Goal: Information Seeking & Learning: Find specific fact

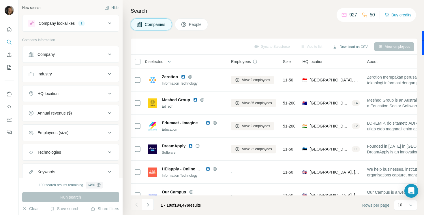
click at [111, 92] on icon at bounding box center [109, 93] width 7 height 7
click at [82, 104] on input "text" at bounding box center [70, 108] width 85 height 10
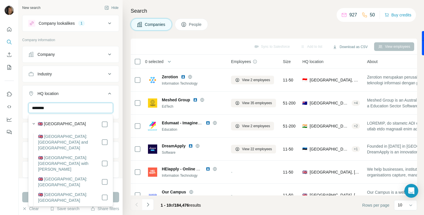
type input "********"
click at [107, 120] on div "🇬🇧 [GEOGRAPHIC_DATA]" at bounding box center [69, 124] width 78 height 8
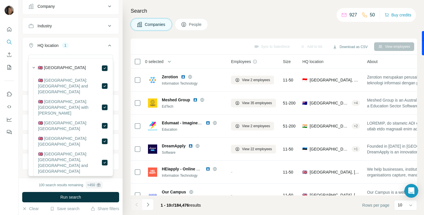
scroll to position [56, 0]
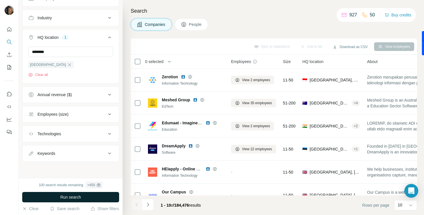
click at [80, 198] on span "Run search" at bounding box center [70, 198] width 21 height 6
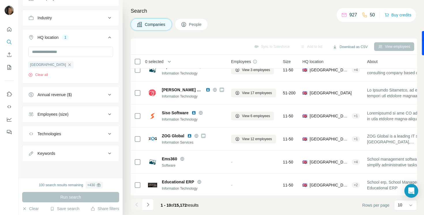
scroll to position [0, 0]
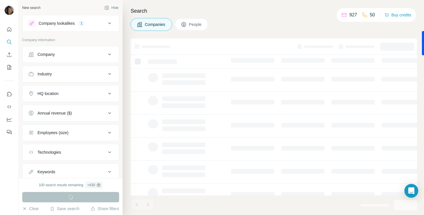
click at [109, 25] on icon at bounding box center [109, 23] width 7 height 7
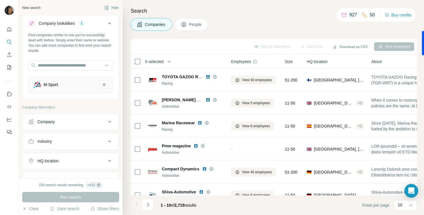
click at [109, 25] on icon at bounding box center [109, 23] width 7 height 7
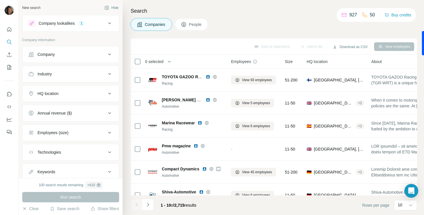
click at [79, 98] on button "HQ location" at bounding box center [70, 94] width 96 height 14
click at [62, 106] on input "text" at bounding box center [70, 108] width 85 height 10
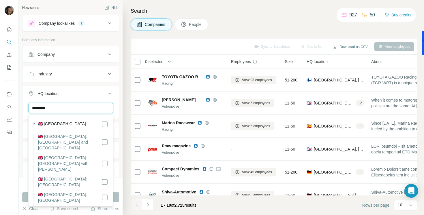
type input "*********"
click at [83, 125] on div "🇬🇧 [GEOGRAPHIC_DATA]" at bounding box center [73, 124] width 70 height 7
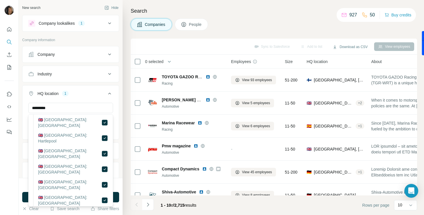
scroll to position [483, 0]
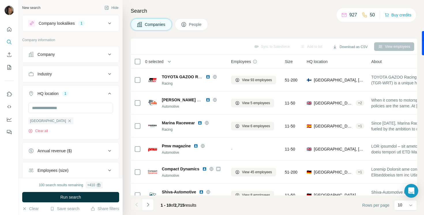
click at [122, 122] on div "New search Hide Company lookalikes 1 Company information Company Industry HQ lo…" at bounding box center [71, 89] width 104 height 178
click at [88, 198] on button "Run search" at bounding box center [70, 197] width 97 height 10
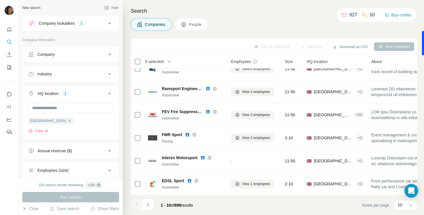
scroll to position [0, 0]
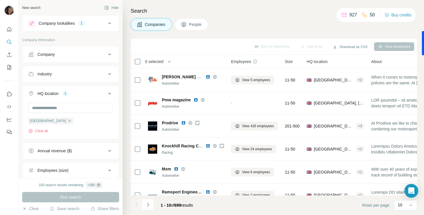
click at [189, 26] on button "People" at bounding box center [191, 24] width 33 height 12
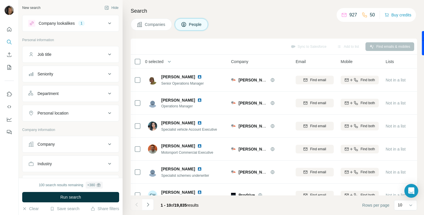
click at [156, 22] on span "Companies" at bounding box center [155, 25] width 21 height 6
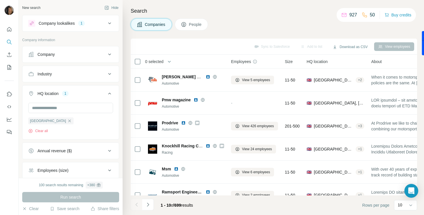
click at [101, 150] on div "Annual revenue ($)" at bounding box center [67, 151] width 78 height 6
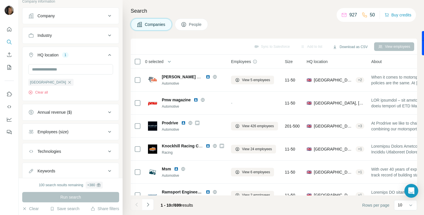
scroll to position [39, 0]
click at [97, 131] on div "Employees (size)" at bounding box center [67, 132] width 78 height 6
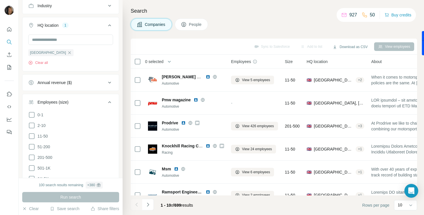
scroll to position [70, 0]
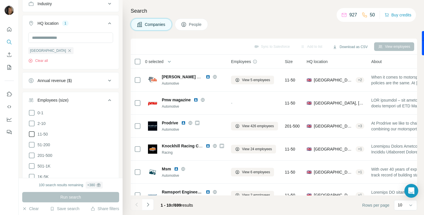
click at [33, 134] on icon at bounding box center [31, 134] width 7 height 7
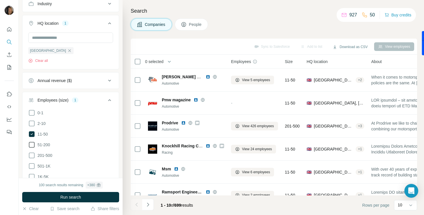
click at [33, 146] on icon at bounding box center [31, 145] width 7 height 7
click at [33, 158] on icon at bounding box center [31, 155] width 7 height 7
click at [46, 196] on button "Run search" at bounding box center [70, 197] width 97 height 10
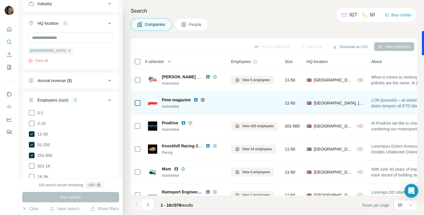
scroll to position [104, 0]
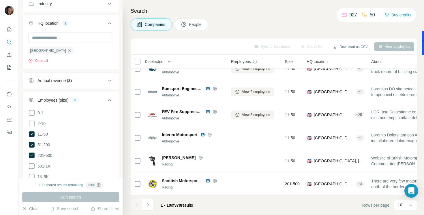
click at [106, 103] on div "Employees (size) 3" at bounding box center [67, 100] width 78 height 6
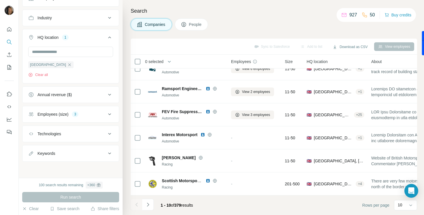
scroll to position [0, 0]
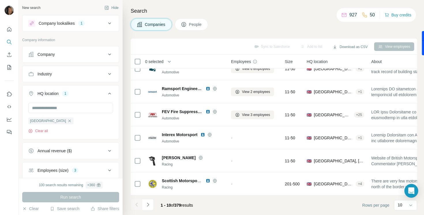
click at [109, 94] on icon at bounding box center [109, 93] width 7 height 7
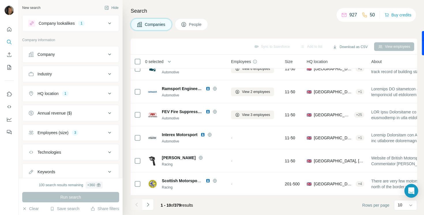
click at [108, 77] on icon at bounding box center [109, 74] width 7 height 7
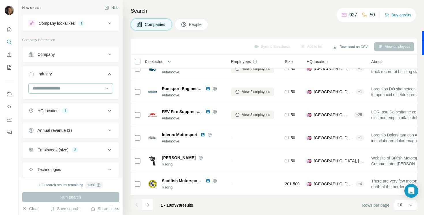
click at [91, 85] on div at bounding box center [67, 89] width 71 height 10
click at [94, 85] on div at bounding box center [67, 89] width 71 height 10
click at [108, 74] on icon at bounding box center [109, 74] width 7 height 7
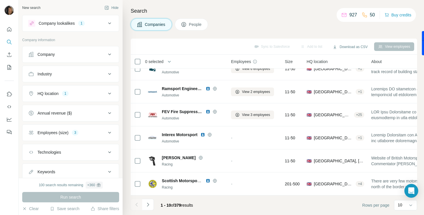
click at [111, 94] on icon at bounding box center [109, 93] width 7 height 7
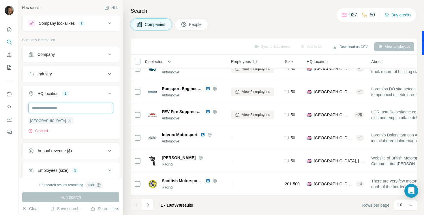
click at [76, 106] on input "text" at bounding box center [70, 108] width 85 height 10
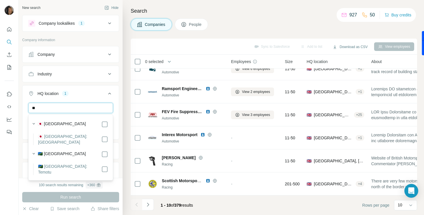
type input "*"
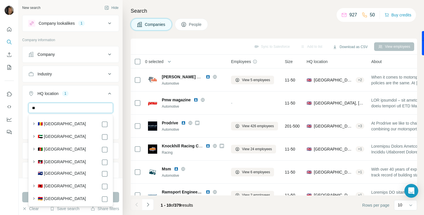
type input "*"
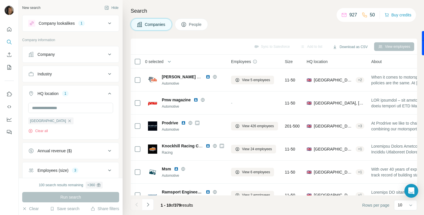
click at [88, 70] on button "Industry" at bounding box center [70, 74] width 96 height 14
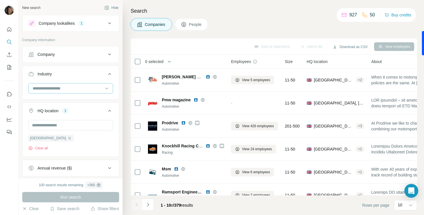
click at [82, 87] on input at bounding box center [67, 88] width 71 height 6
click at [63, 86] on input at bounding box center [67, 88] width 71 height 6
click at [63, 88] on input at bounding box center [67, 88] width 71 height 6
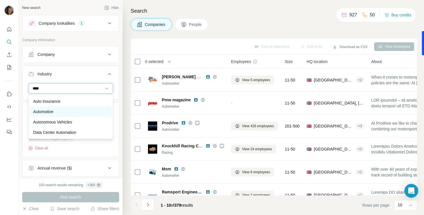
type input "****"
click at [51, 113] on p "Automotive" at bounding box center [43, 112] width 20 height 6
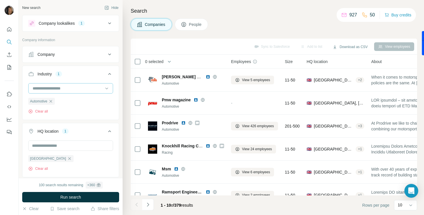
click at [67, 87] on input at bounding box center [67, 88] width 71 height 6
click at [69, 90] on input at bounding box center [67, 88] width 71 height 6
click at [110, 89] on div at bounding box center [70, 88] width 85 height 10
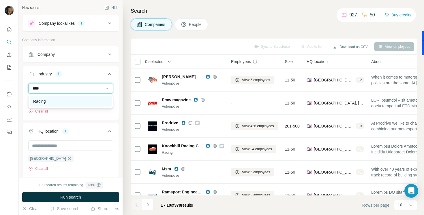
type input "****"
click at [99, 105] on div "Racing" at bounding box center [71, 101] width 82 height 10
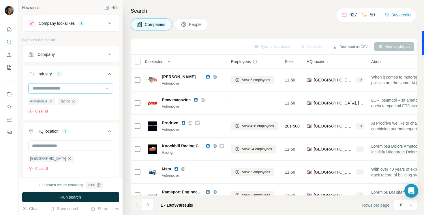
click at [69, 89] on input at bounding box center [67, 88] width 71 height 6
click at [57, 89] on input at bounding box center [67, 88] width 71 height 6
click at [48, 89] on input at bounding box center [67, 88] width 71 height 6
click at [42, 89] on input at bounding box center [67, 88] width 71 height 6
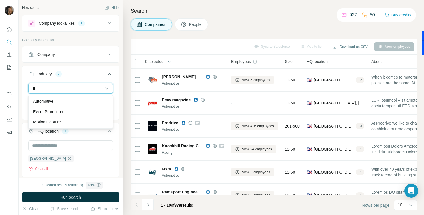
type input "*"
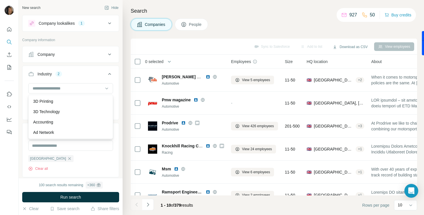
click at [83, 75] on div "Industry 2" at bounding box center [67, 74] width 78 height 6
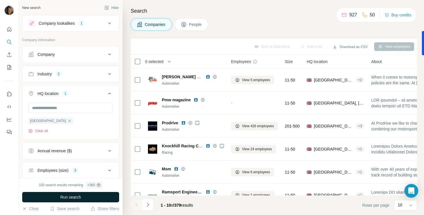
click at [74, 201] on button "Run search" at bounding box center [70, 197] width 97 height 10
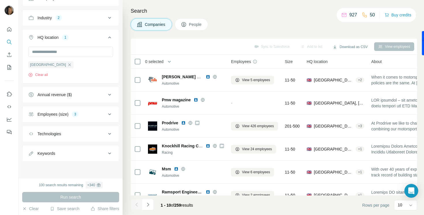
scroll to position [56, 0]
click at [104, 152] on div "Keywords" at bounding box center [67, 154] width 78 height 6
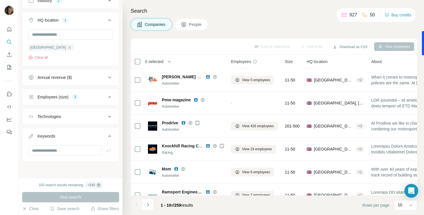
click at [76, 136] on div "Keywords" at bounding box center [67, 137] width 78 height 6
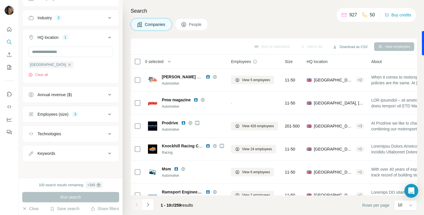
scroll to position [56, 0]
click at [91, 112] on div "Employees (size) 3" at bounding box center [67, 115] width 78 height 6
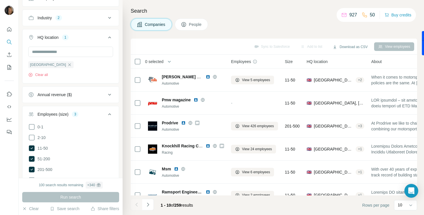
click at [91, 112] on div "Employees (size) 3" at bounding box center [67, 115] width 78 height 6
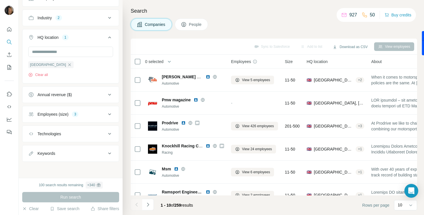
click at [91, 95] on div "Annual revenue ($)" at bounding box center [67, 95] width 78 height 6
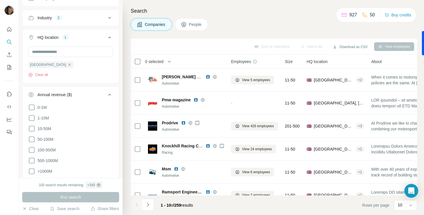
click at [91, 95] on div "Annual revenue ($)" at bounding box center [67, 95] width 78 height 6
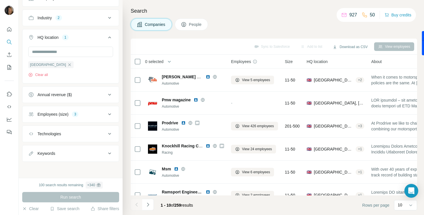
click at [91, 112] on div "Employees (size) 3" at bounding box center [67, 115] width 78 height 6
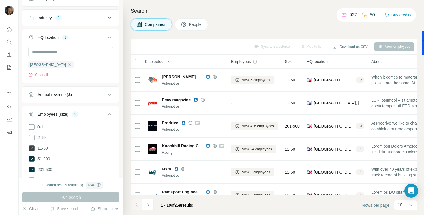
click at [35, 149] on icon at bounding box center [31, 148] width 7 height 7
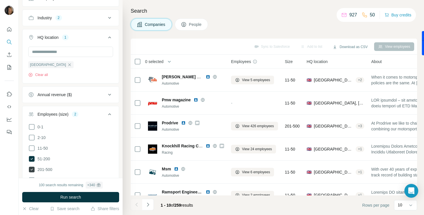
click at [34, 168] on icon at bounding box center [32, 170] width 6 height 6
click at [34, 197] on button "Run search" at bounding box center [70, 197] width 97 height 10
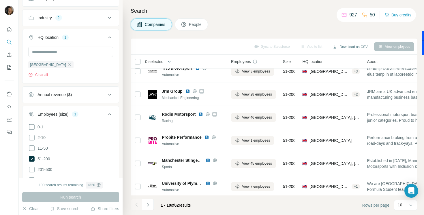
scroll to position [104, 0]
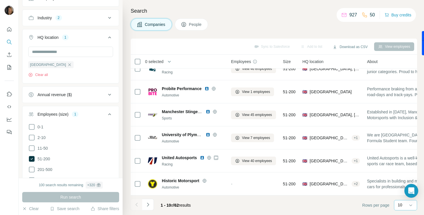
click at [401, 207] on p "10" at bounding box center [400, 205] width 5 height 6
click at [404, 161] on p "60" at bounding box center [401, 162] width 5 height 6
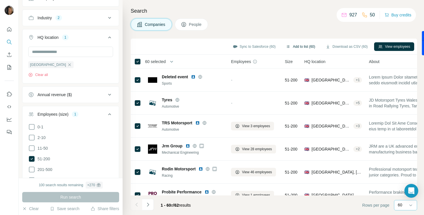
click at [294, 47] on button "Add to list (60)" at bounding box center [300, 46] width 37 height 9
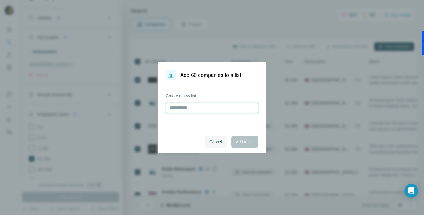
click at [198, 109] on input "text" at bounding box center [212, 108] width 92 height 10
type input "**********"
click at [240, 141] on span "Add to list" at bounding box center [245, 142] width 18 height 6
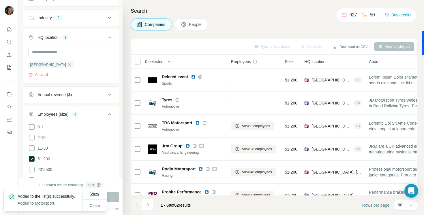
click at [93, 192] on span "View" at bounding box center [94, 194] width 9 height 5
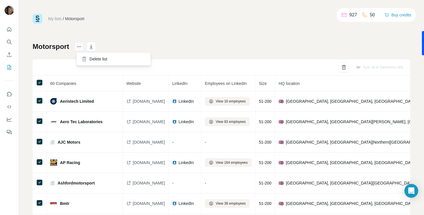
click at [79, 46] on icon "actions" at bounding box center [79, 47] width 6 height 6
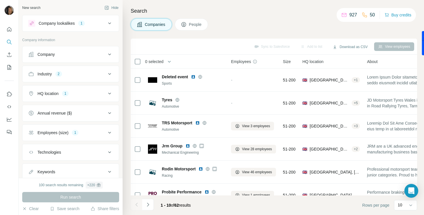
click at [189, 28] on button "People" at bounding box center [191, 24] width 33 height 12
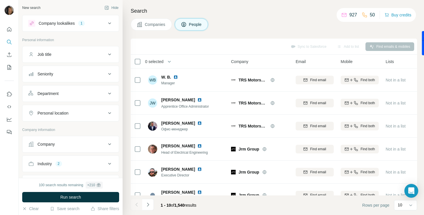
scroll to position [104, 0]
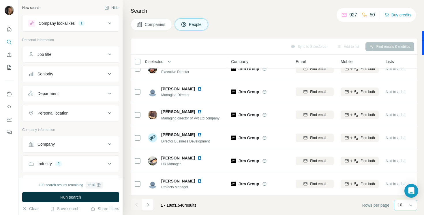
click at [401, 205] on p "10" at bounding box center [400, 205] width 5 height 6
click at [401, 205] on input at bounding box center [406, 205] width 17 height 6
click at [104, 56] on div "Job title" at bounding box center [67, 55] width 78 height 6
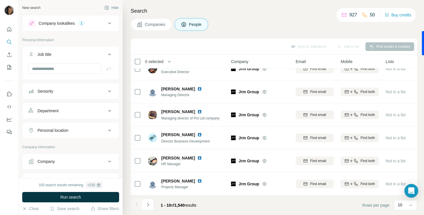
click at [66, 74] on div at bounding box center [70, 71] width 96 height 15
click at [62, 71] on input "text" at bounding box center [64, 69] width 73 height 10
click at [69, 77] on div "*******" at bounding box center [70, 71] width 96 height 15
click at [69, 68] on input "*******" at bounding box center [64, 69] width 73 height 10
type input "*******"
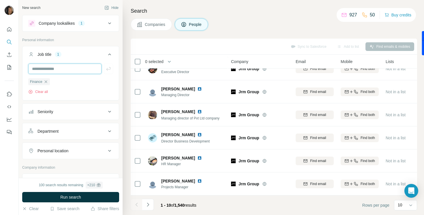
click at [51, 68] on input "text" at bounding box center [64, 69] width 73 height 10
type input "***"
click at [45, 66] on input "text" at bounding box center [64, 69] width 73 height 10
type input "**********"
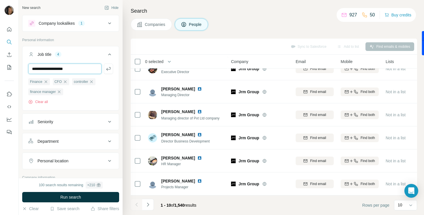
type input "**********"
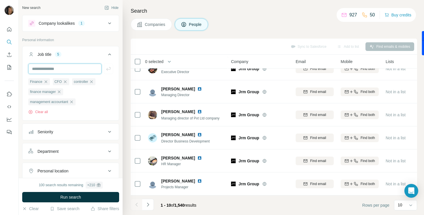
click at [41, 70] on input "text" at bounding box center [64, 69] width 73 height 10
type input "**********"
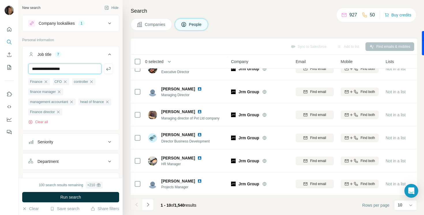
type input "**********"
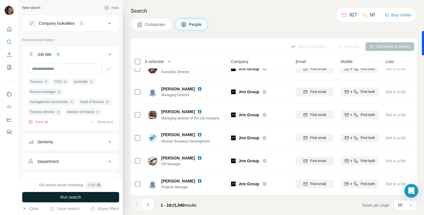
drag, startPoint x: 63, startPoint y: 207, endPoint x: 48, endPoint y: 196, distance: 19.3
click at [48, 196] on div "100 search results remaining + 210 Run search Clear Save search Share filters" at bounding box center [71, 196] width 104 height 37
click at [48, 196] on button "Run search" at bounding box center [70, 197] width 97 height 10
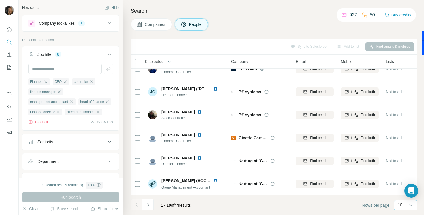
click at [402, 202] on div "10" at bounding box center [405, 206] width 14 height 10
click at [402, 163] on p "60" at bounding box center [401, 162] width 5 height 6
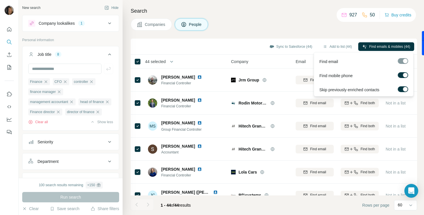
click at [356, 42] on div "Sync to Salesforce (44) Add to list (44) Find emails & mobiles (44)" at bounding box center [274, 47] width 281 height 10
click at [369, 47] on span "Find emails & mobiles (44)" at bounding box center [389, 46] width 41 height 5
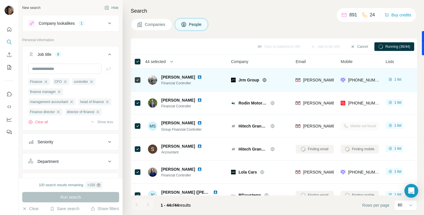
click at [200, 78] on img at bounding box center [199, 77] width 5 height 5
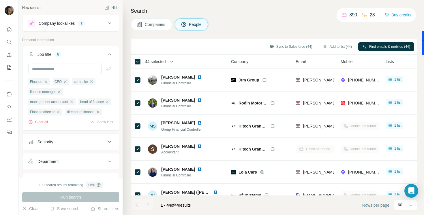
click at [299, 28] on div "Companies People" at bounding box center [274, 24] width 286 height 12
click at [331, 48] on button "Add to list (44)" at bounding box center [337, 46] width 37 height 9
click at [327, 45] on button "Add to list (44)" at bounding box center [337, 46] width 37 height 9
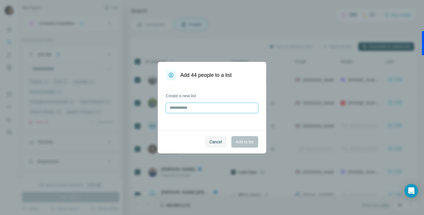
click at [198, 107] on input "text" at bounding box center [212, 108] width 92 height 10
type input "**********"
click at [238, 142] on span "Add to list" at bounding box center [245, 142] width 18 height 6
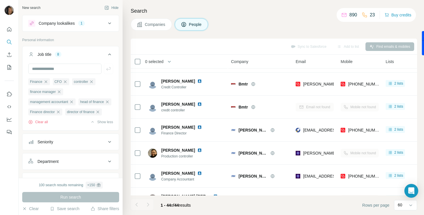
scroll to position [888, 0]
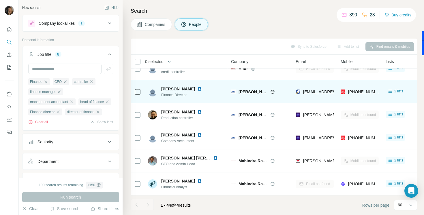
click at [197, 88] on img at bounding box center [199, 89] width 5 height 5
